Goal: Navigation & Orientation: Find specific page/section

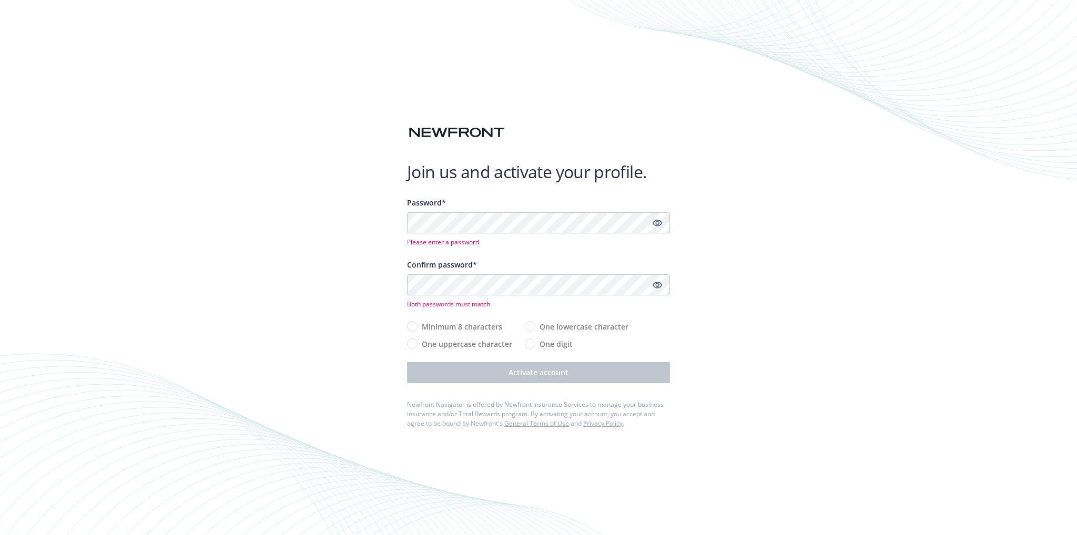
click at [833, 286] on div "Join us and activate your profile. Password* Please enter a password Confirm pa…" at bounding box center [538, 267] width 1077 height 535
click at [990, 50] on div "Join us and activate your profile. Password* Please enter a password Confirm pa…" at bounding box center [538, 267] width 1077 height 535
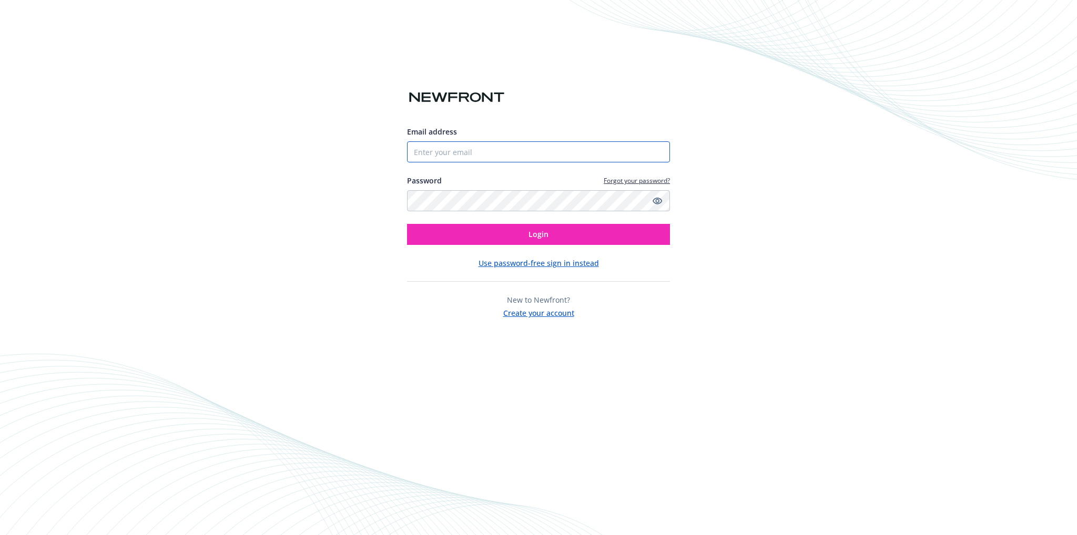
click at [458, 155] on input "Email address" at bounding box center [538, 151] width 263 height 21
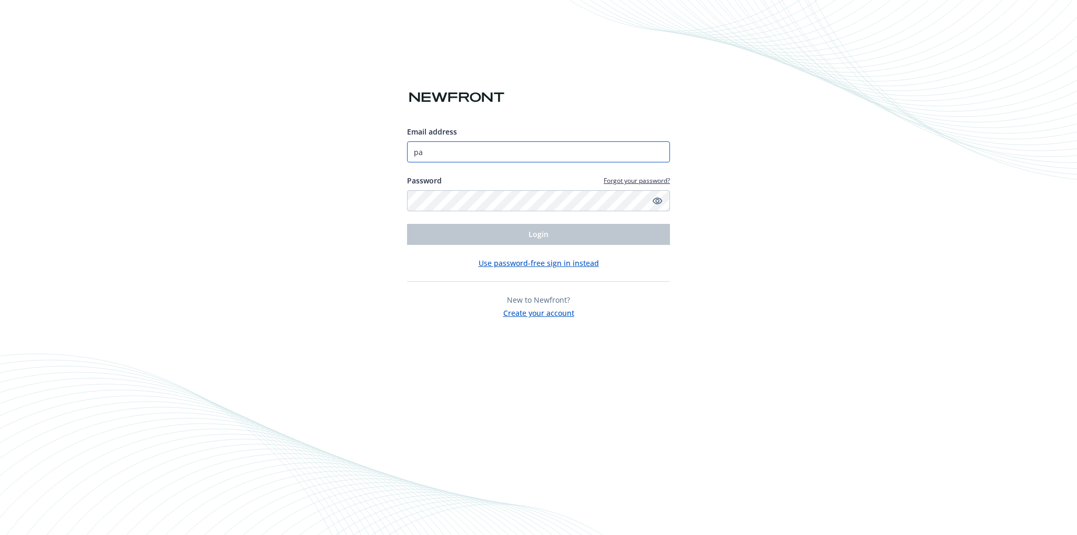
type input "pavla@stninc.com"
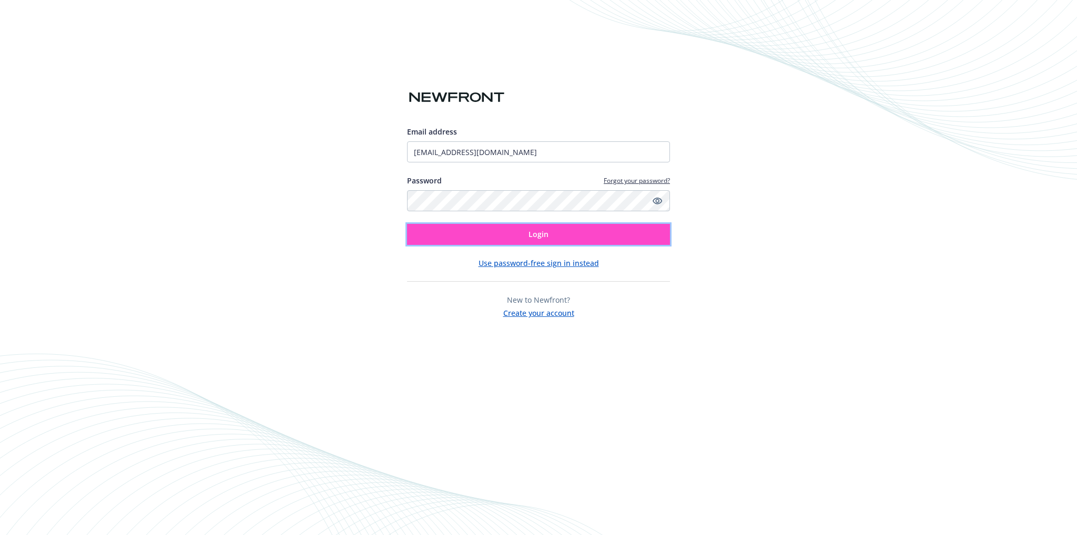
click at [549, 234] on button "Login" at bounding box center [538, 234] width 263 height 21
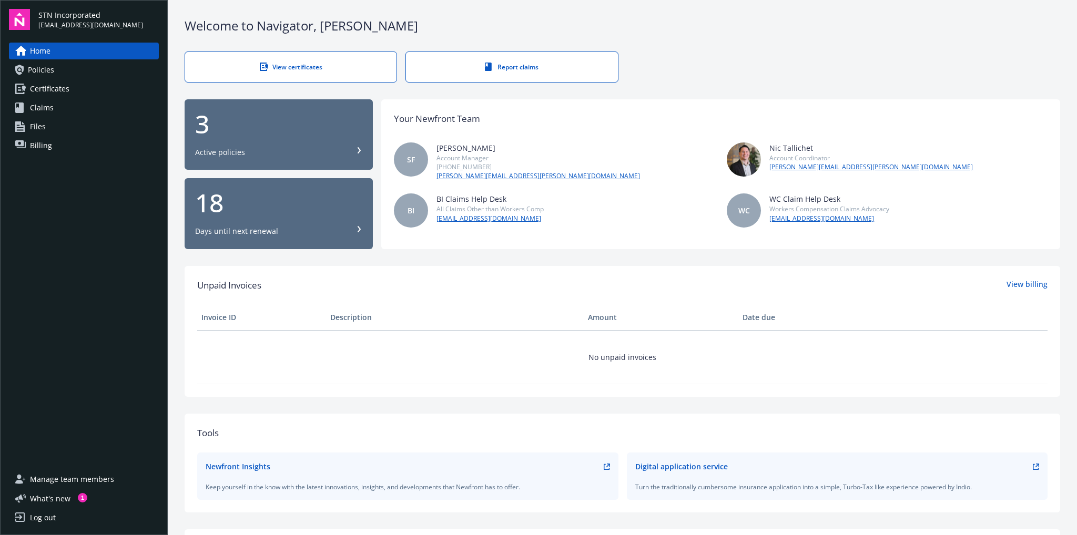
click at [346, 149] on div "Active policies" at bounding box center [278, 152] width 167 height 11
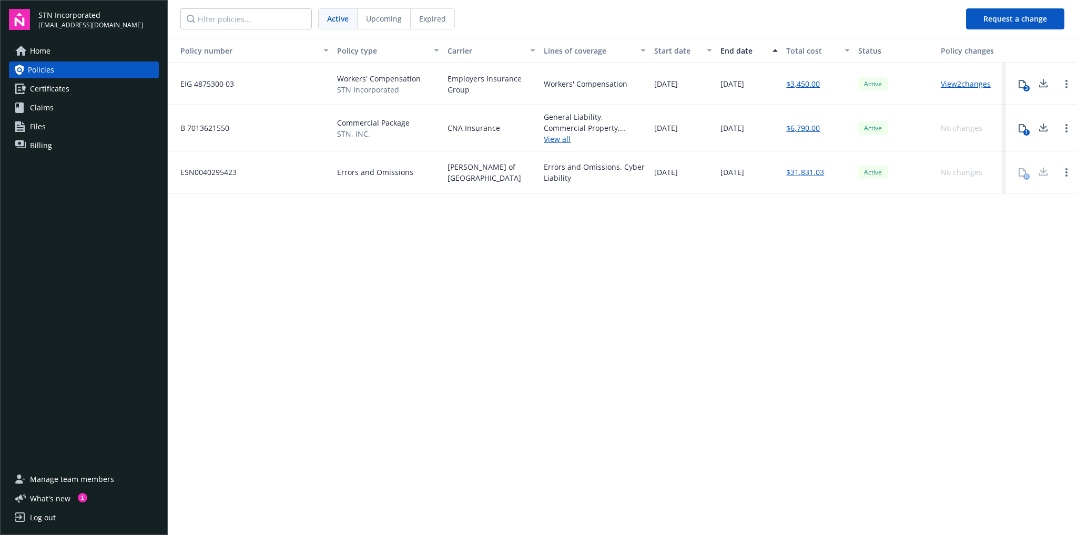
click at [561, 141] on link "View all" at bounding box center [595, 139] width 102 height 11
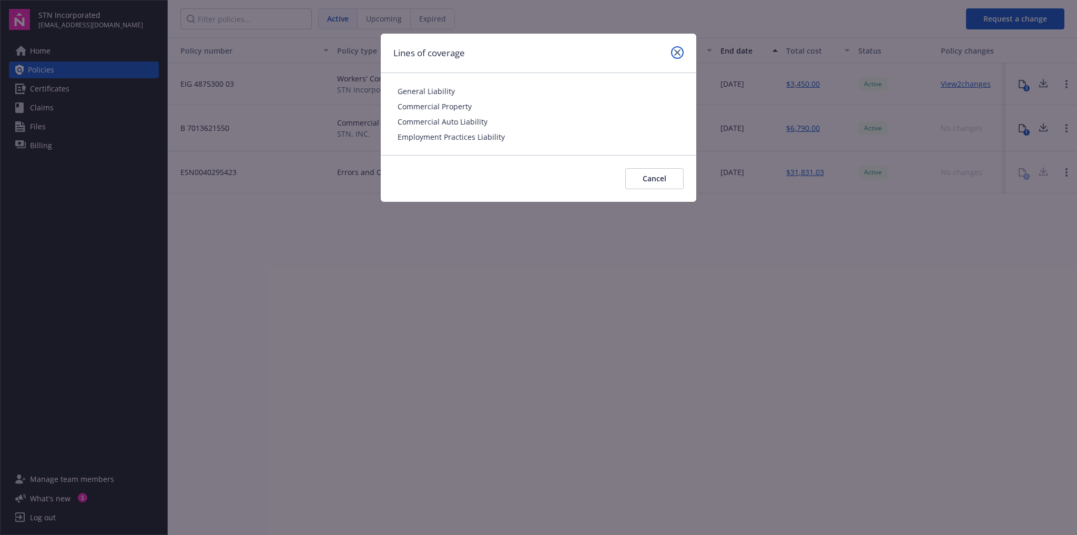
drag, startPoint x: 679, startPoint y: 52, endPoint x: 725, endPoint y: 76, distance: 52.0
click at [679, 53] on icon "close" at bounding box center [677, 52] width 6 height 6
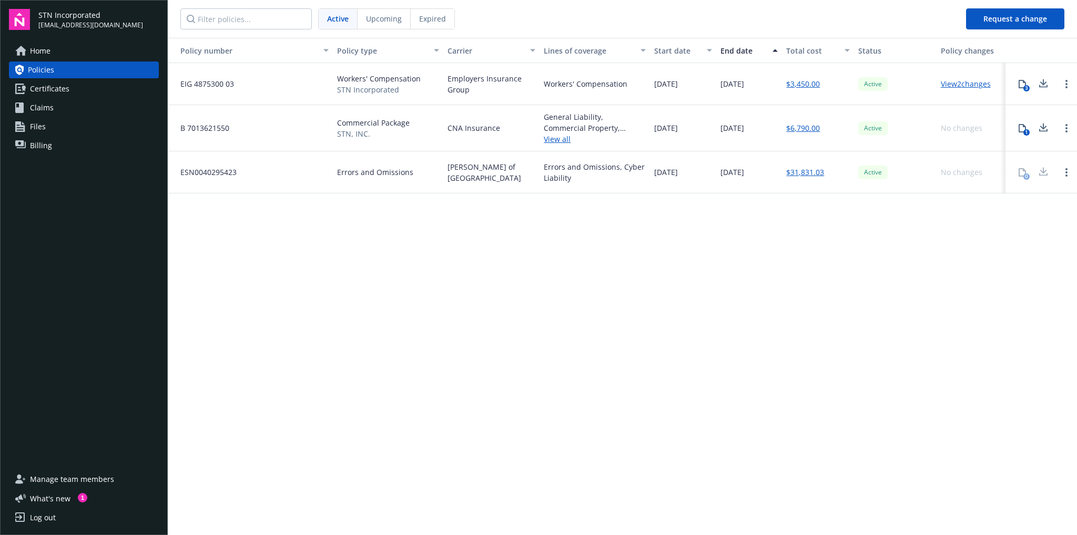
click at [35, 125] on span "Files" at bounding box center [38, 126] width 16 height 17
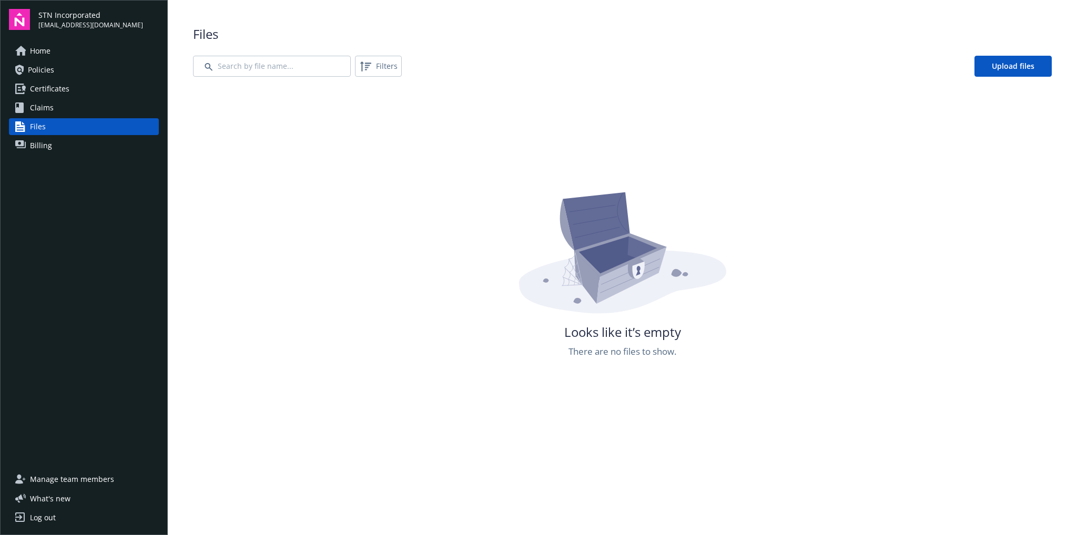
click at [38, 106] on span "Claims" at bounding box center [42, 107] width 24 height 17
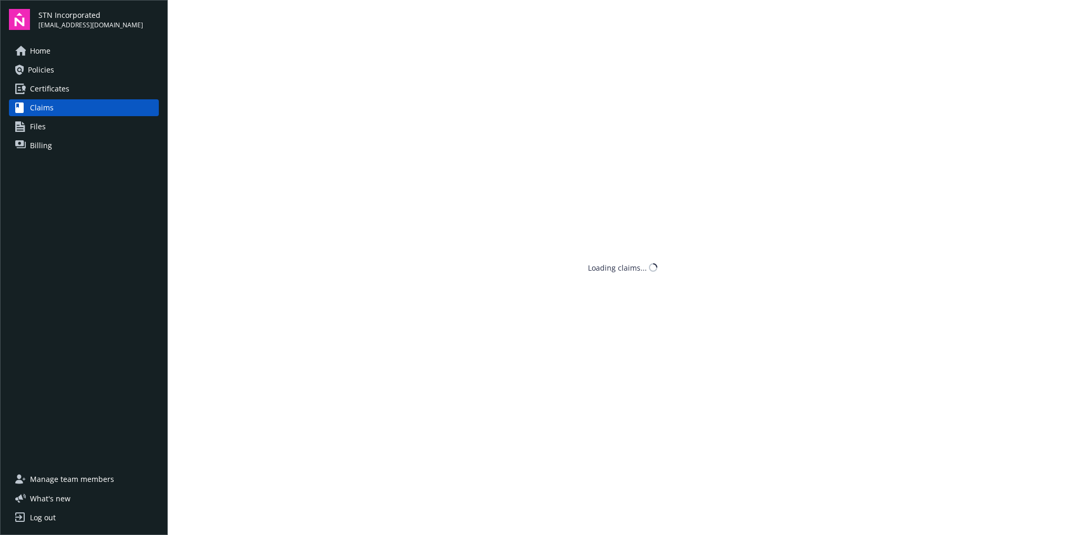
click at [49, 91] on span "Certificates" at bounding box center [49, 88] width 39 height 17
click at [43, 86] on span "Certificates" at bounding box center [49, 88] width 39 height 17
